Goal: Information Seeking & Learning: Check status

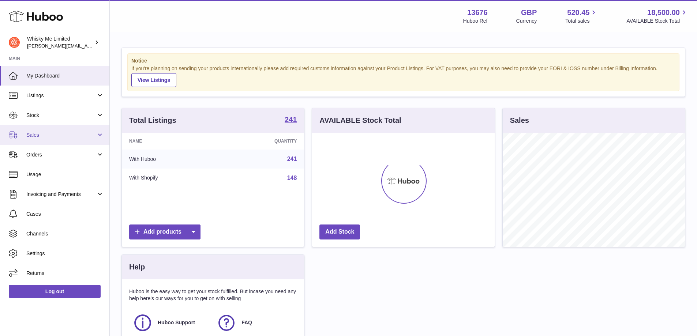
scroll to position [114, 183]
click at [85, 140] on link "Sales" at bounding box center [54, 135] width 109 height 20
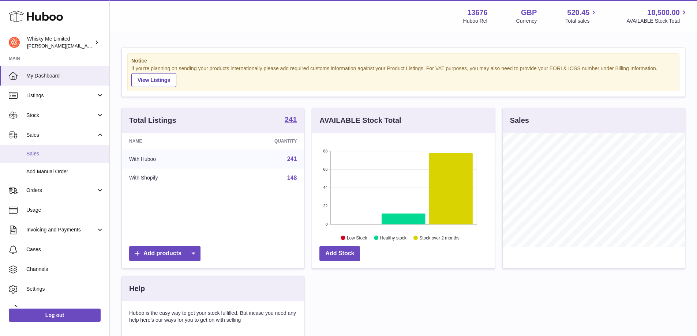
click at [89, 146] on link "Sales" at bounding box center [54, 154] width 109 height 18
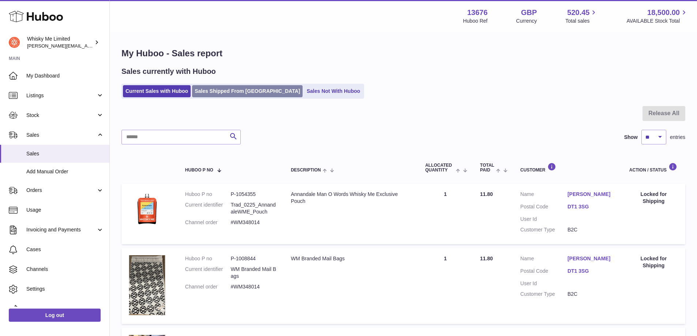
click at [195, 95] on link "Sales Shipped From [GEOGRAPHIC_DATA]" at bounding box center [247, 91] width 110 height 12
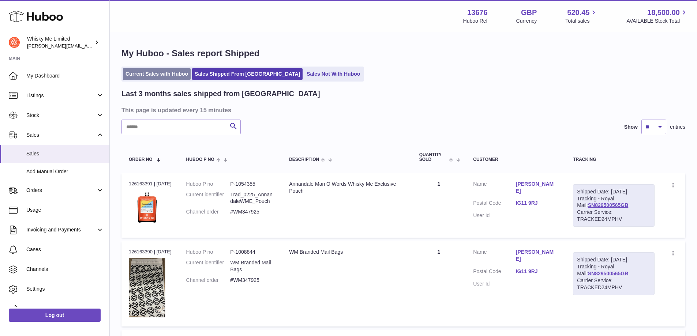
click at [158, 75] on link "Current Sales with Huboo" at bounding box center [157, 74] width 68 height 12
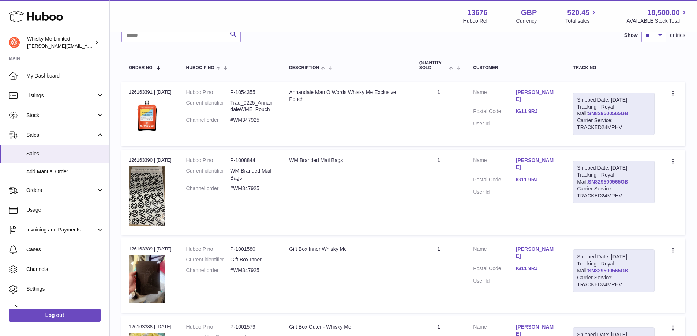
scroll to position [146, 0]
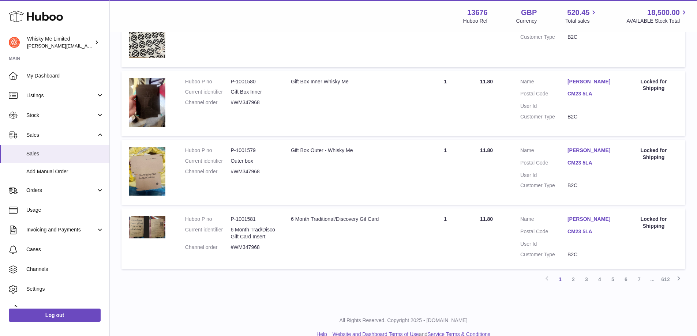
scroll to position [616, 0]
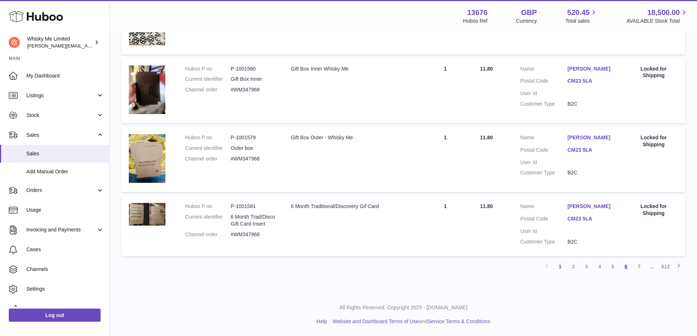
click at [627, 267] on link "6" at bounding box center [625, 266] width 13 height 13
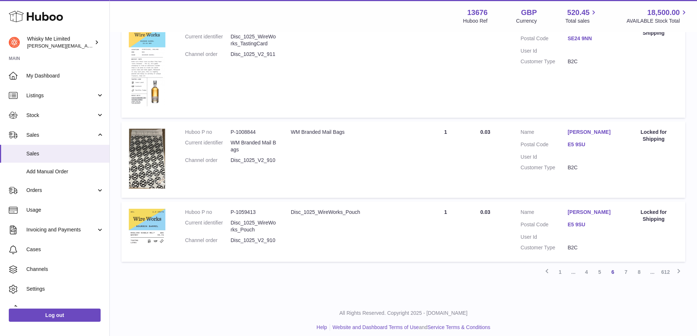
scroll to position [739, 0]
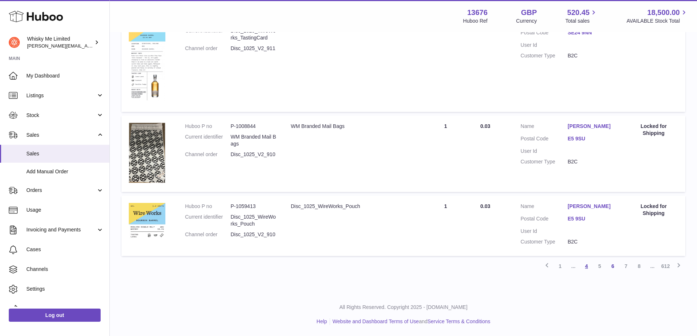
click at [589, 268] on link "4" at bounding box center [586, 266] width 13 height 13
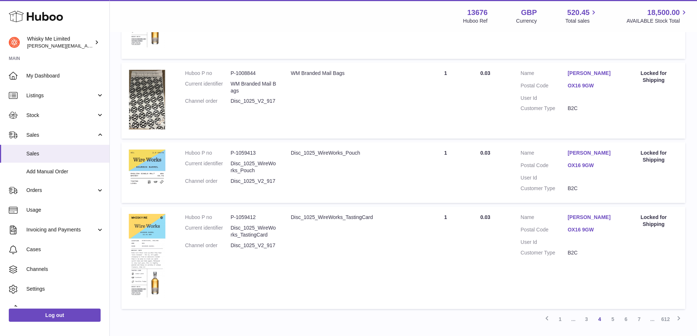
scroll to position [781, 0]
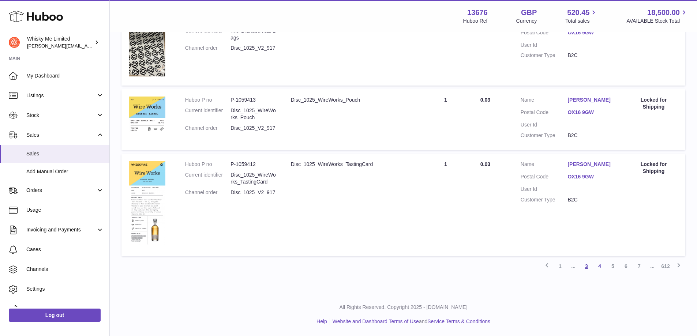
click at [585, 268] on link "3" at bounding box center [586, 266] width 13 height 13
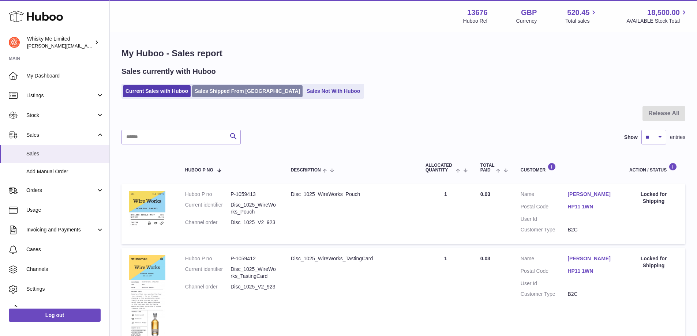
click at [239, 90] on link "Sales Shipped From Huboo" at bounding box center [247, 91] width 110 height 12
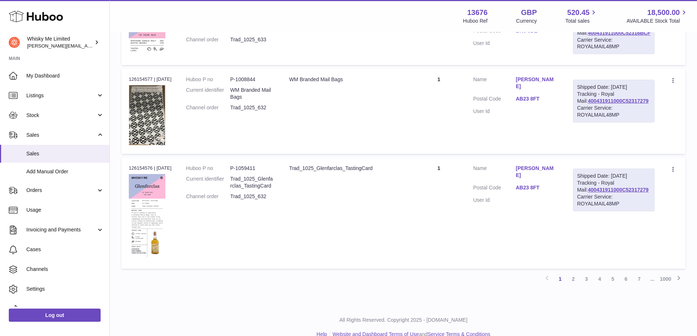
scroll to position [791, 0]
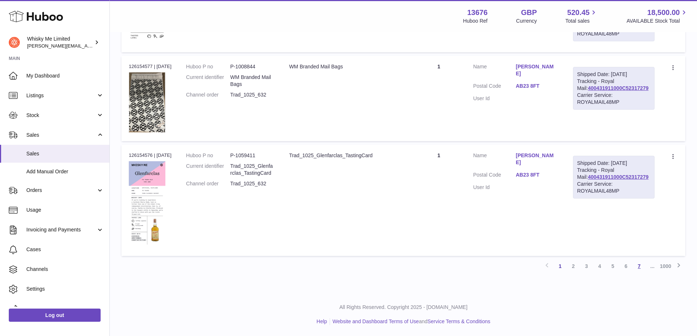
click at [640, 266] on link "7" at bounding box center [639, 266] width 13 height 13
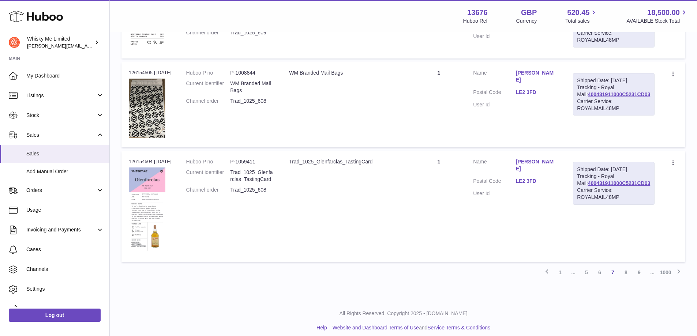
scroll to position [865, 0]
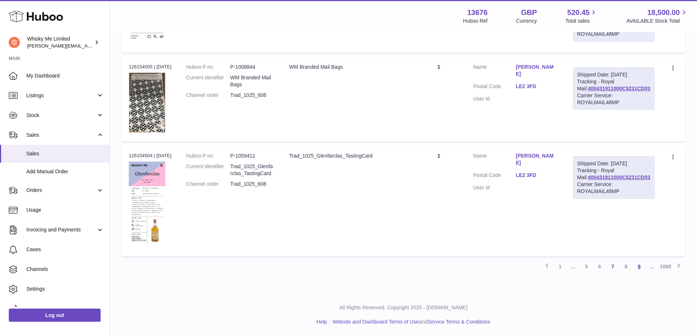
click at [640, 269] on link "9" at bounding box center [639, 266] width 13 height 13
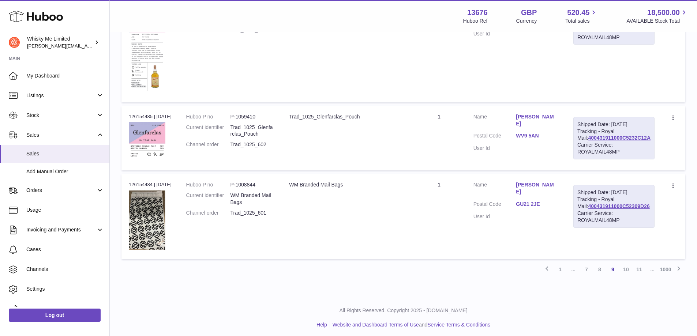
scroll to position [839, 0]
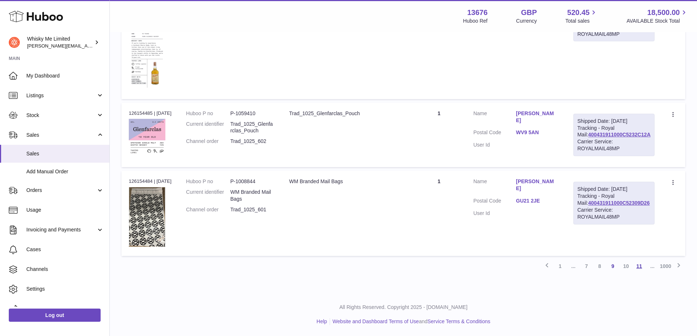
click at [640, 270] on link "11" at bounding box center [639, 266] width 13 height 13
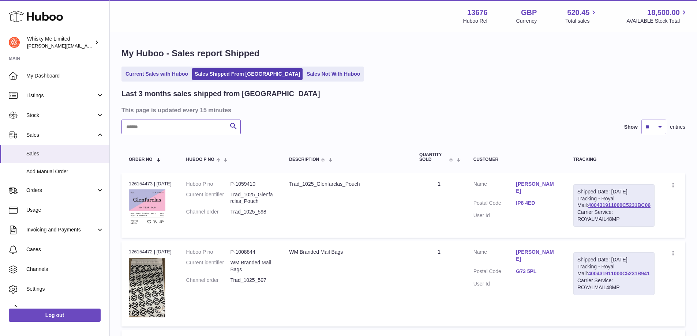
click at [209, 124] on input "text" at bounding box center [180, 127] width 119 height 15
click at [22, 184] on link "Orders" at bounding box center [54, 191] width 109 height 20
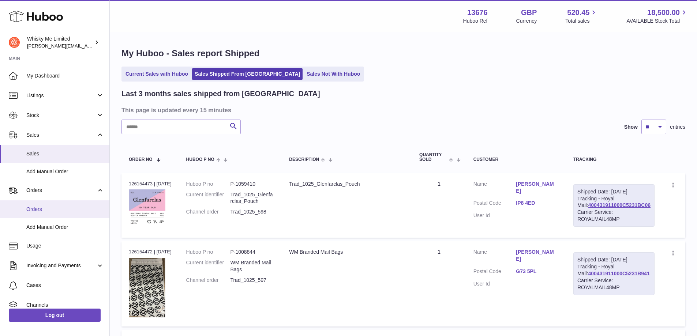
click at [27, 210] on span "Orders" at bounding box center [65, 209] width 78 height 7
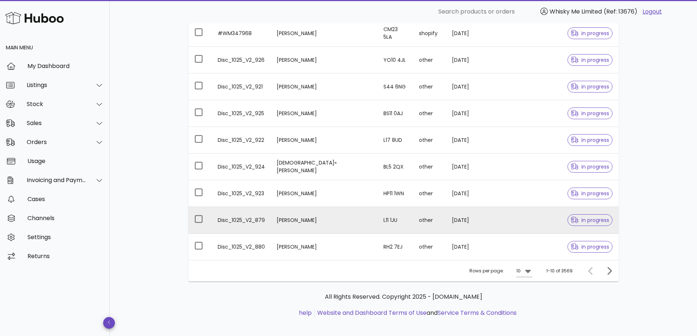
scroll to position [145, 0]
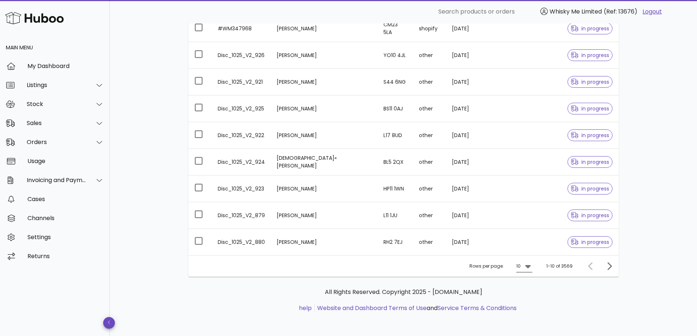
click at [530, 269] on icon at bounding box center [528, 266] width 9 height 9
click at [530, 302] on div "50" at bounding box center [526, 307] width 7 height 16
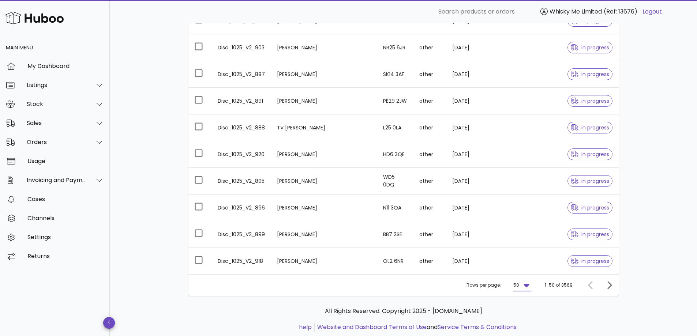
scroll to position [1214, 0]
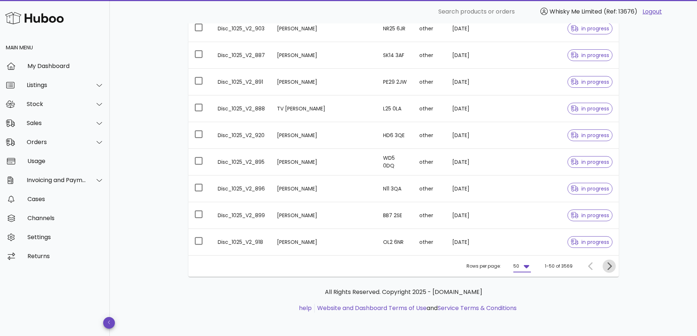
click at [604, 265] on span "Next page" at bounding box center [609, 266] width 13 height 9
click at [605, 266] on icon "Next page" at bounding box center [609, 266] width 9 height 9
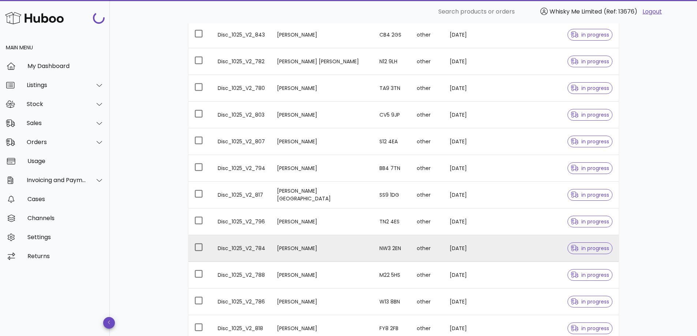
scroll to position [299, 0]
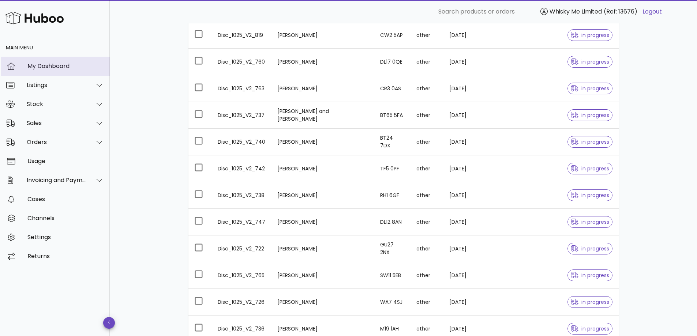
click at [33, 65] on div "My Dashboard" at bounding box center [65, 66] width 76 height 7
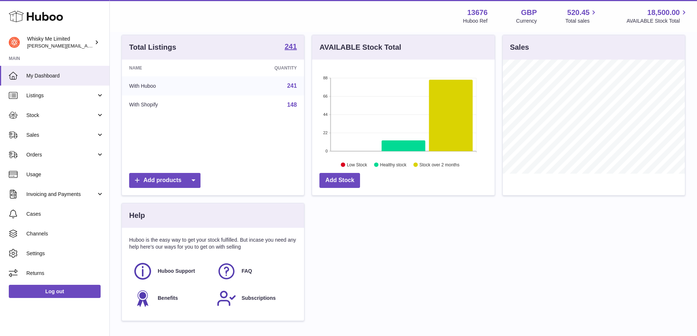
scroll to position [123, 0]
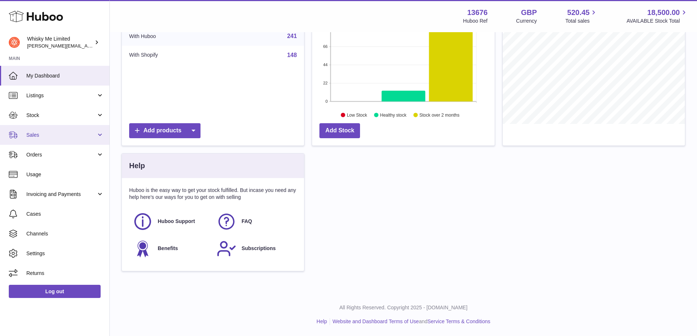
click at [80, 126] on link "Sales" at bounding box center [54, 135] width 109 height 20
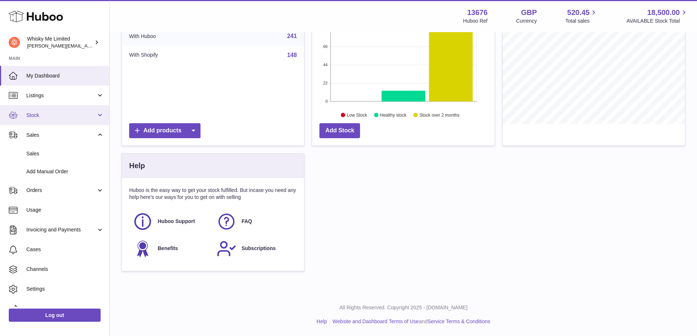
click at [82, 110] on link "Stock" at bounding box center [54, 115] width 109 height 20
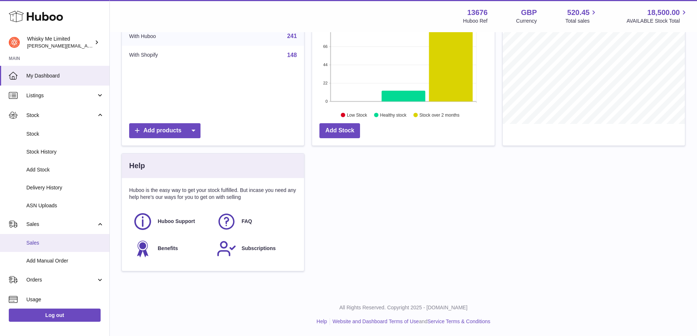
click at [66, 243] on span "Sales" at bounding box center [65, 243] width 78 height 7
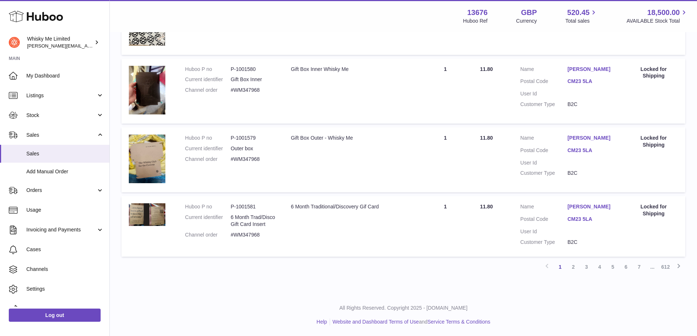
scroll to position [616, 0]
click at [575, 265] on link "2" at bounding box center [573, 266] width 13 height 13
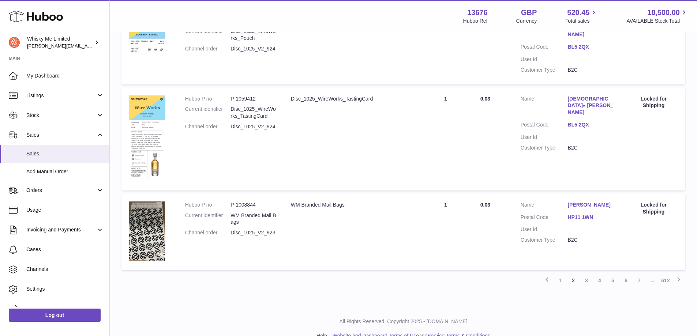
scroll to position [755, 0]
click at [57, 149] on link "Sales" at bounding box center [54, 154] width 109 height 18
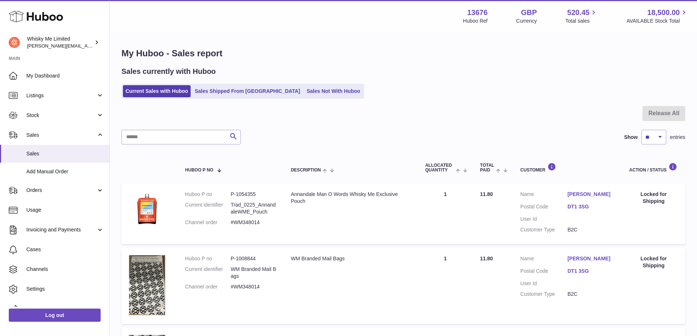
click at [225, 96] on link "Sales Shipped From [GEOGRAPHIC_DATA]" at bounding box center [247, 91] width 110 height 12
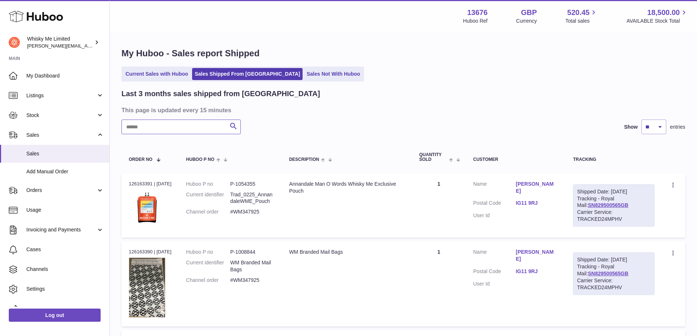
click at [214, 131] on input "text" at bounding box center [180, 127] width 119 height 15
click at [209, 120] on input "text" at bounding box center [180, 127] width 119 height 15
paste input "********"
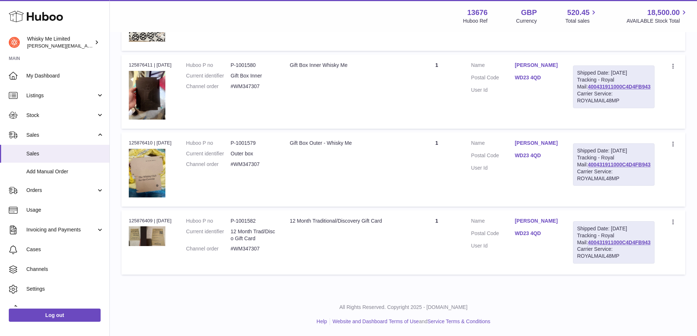
scroll to position [290, 0]
type input "********"
click at [604, 162] on link "400431911000C4D4FB943" at bounding box center [619, 165] width 63 height 6
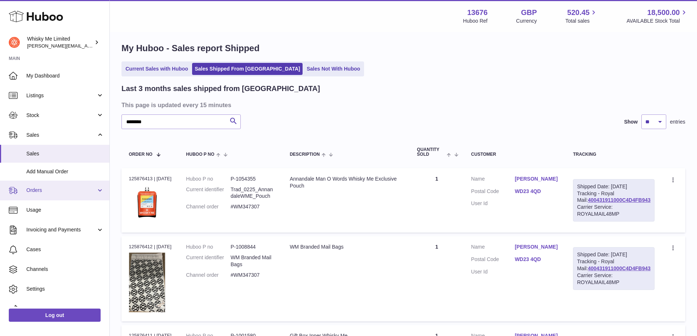
scroll to position [0, 0]
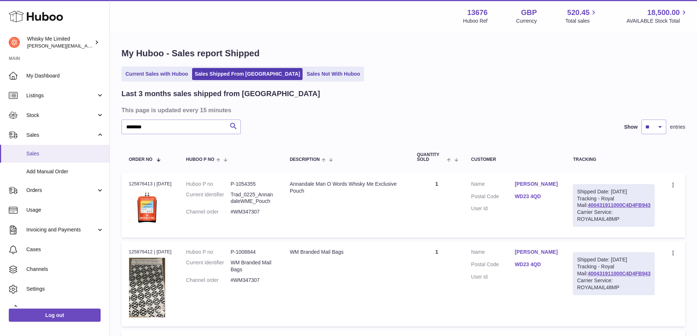
click at [28, 156] on span "Sales" at bounding box center [65, 153] width 78 height 7
click at [221, 74] on link "Sales Shipped From Huboo" at bounding box center [247, 74] width 110 height 12
click at [177, 133] on input "text" at bounding box center [180, 127] width 119 height 15
paste input "*******"
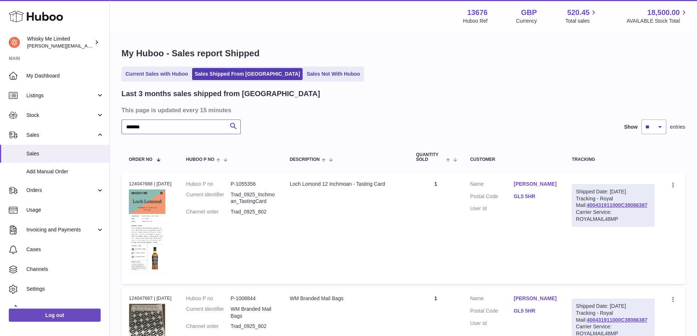
type input "*******"
click at [592, 208] on div "Shipped Date: 5th Sep 2025 Tracking - Royal Mail: 400431911000C38086387 Carrier…" at bounding box center [613, 205] width 83 height 42
click at [595, 208] on link "400431911000C38086387" at bounding box center [617, 205] width 61 height 6
click at [168, 78] on link "Current Sales with Huboo" at bounding box center [157, 74] width 68 height 12
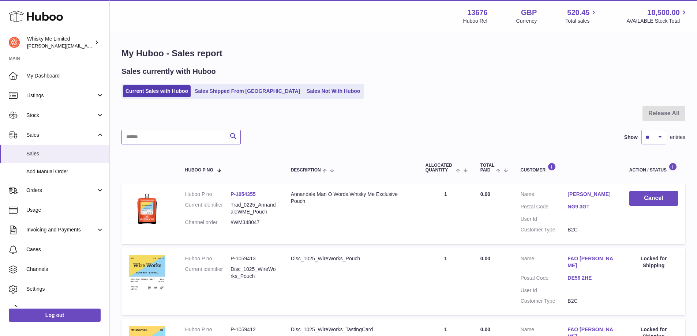
click at [201, 143] on input "text" at bounding box center [180, 137] width 119 height 15
paste input "*******"
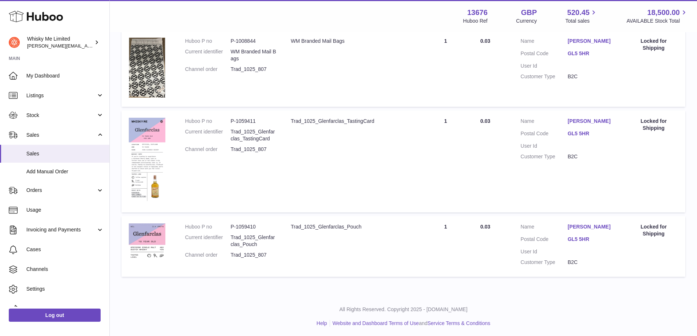
scroll to position [155, 0]
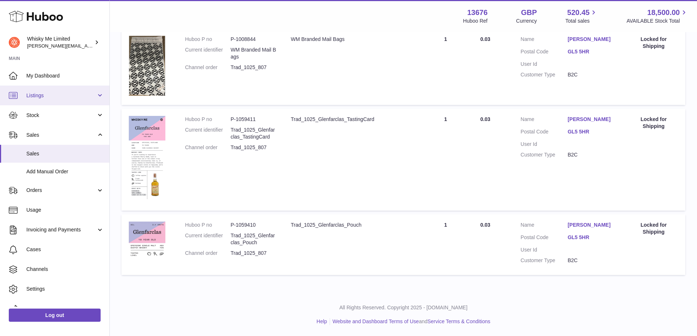
type input "*******"
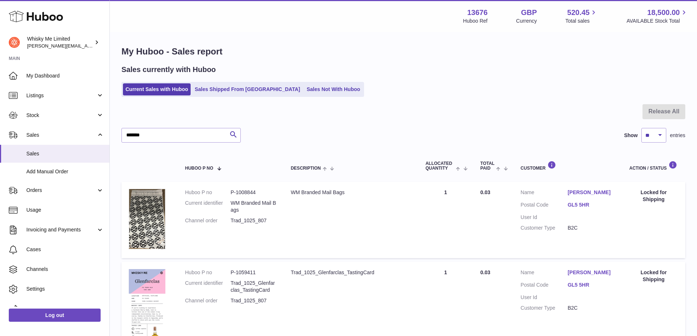
scroll to position [0, 0]
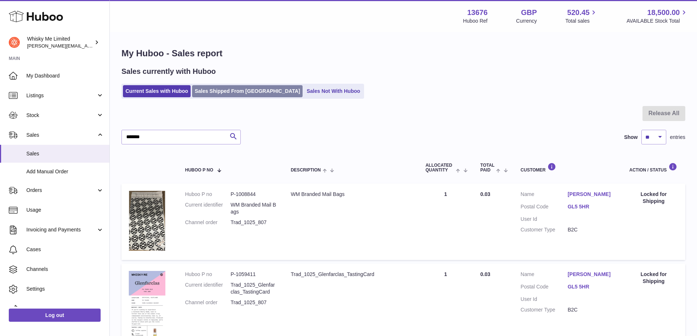
click at [200, 95] on link "Sales Shipped From [GEOGRAPHIC_DATA]" at bounding box center [247, 91] width 110 height 12
click at [186, 135] on input "*******" at bounding box center [180, 137] width 119 height 15
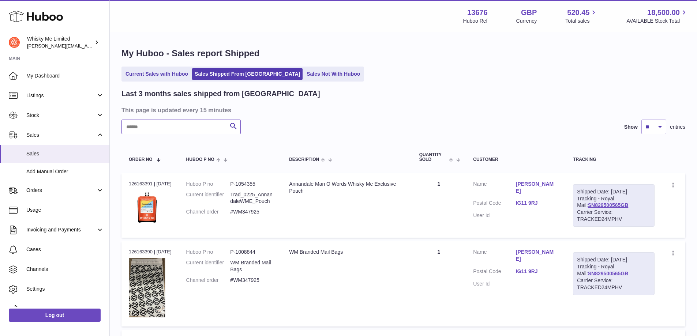
click at [183, 132] on input "text" at bounding box center [180, 127] width 119 height 15
paste input "********"
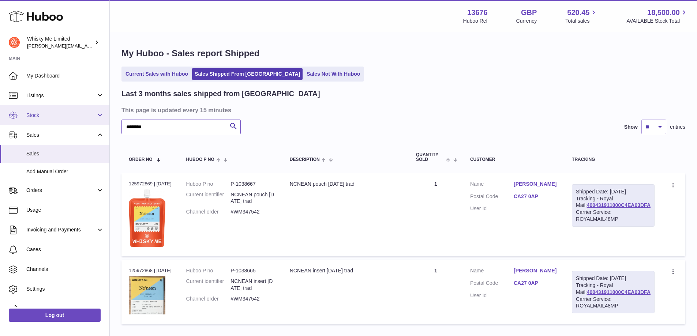
type input "********"
click at [65, 113] on span "Stock" at bounding box center [61, 115] width 70 height 7
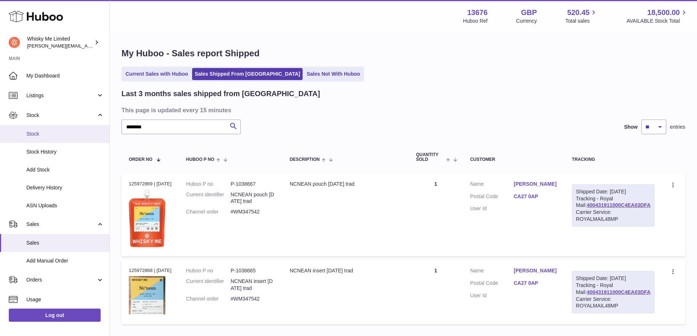
click at [61, 135] on span "Stock" at bounding box center [65, 134] width 78 height 7
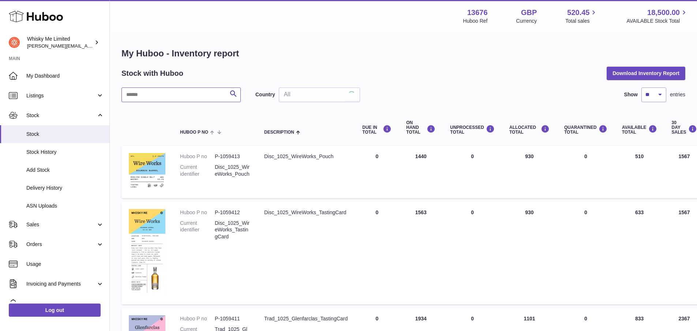
click at [195, 98] on input "text" at bounding box center [180, 94] width 119 height 15
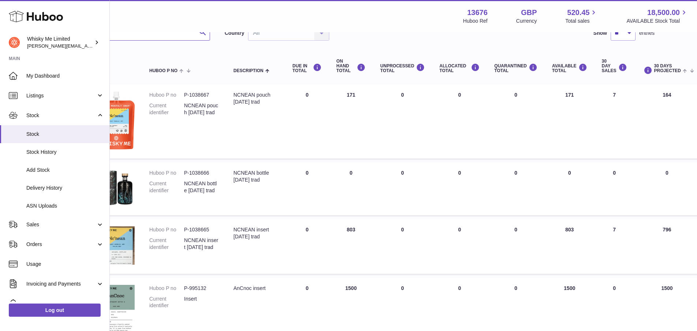
scroll to position [37, 31]
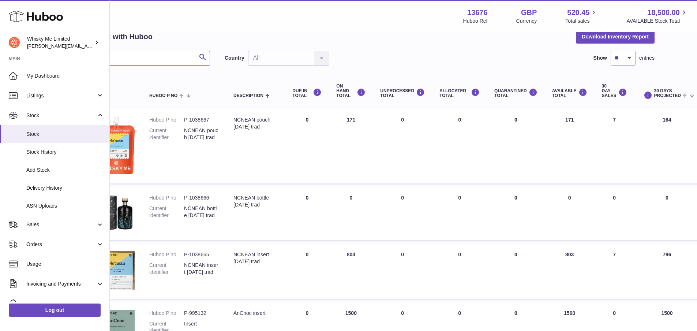
type input "***"
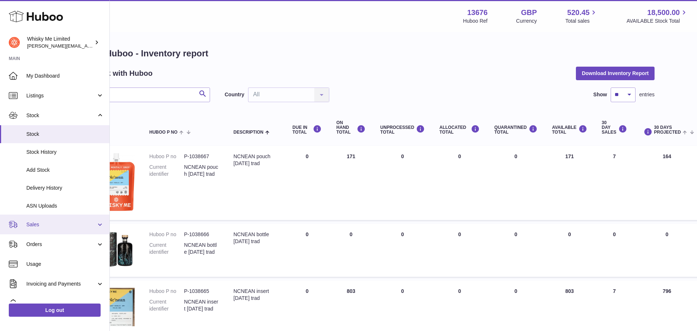
click at [45, 220] on link "Sales" at bounding box center [54, 224] width 109 height 20
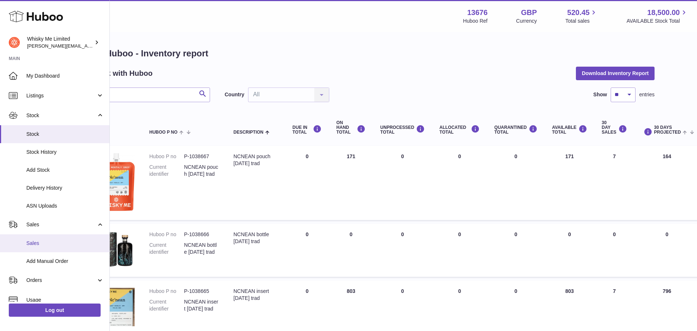
click at [45, 241] on span "Sales" at bounding box center [65, 243] width 78 height 7
